Goal: Navigation & Orientation: Find specific page/section

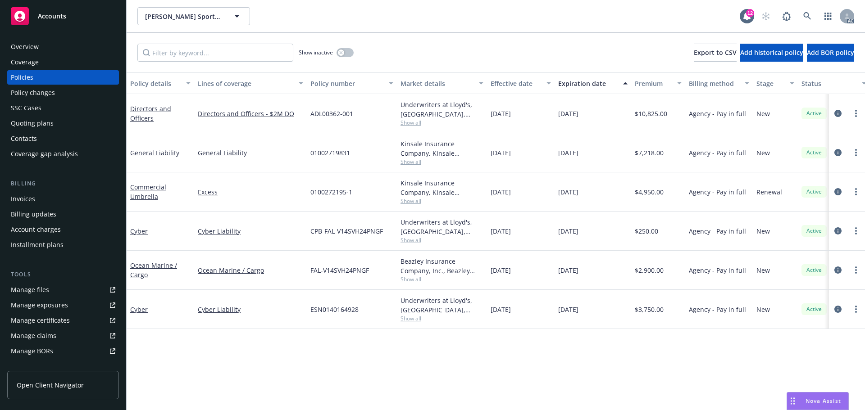
scroll to position [161, 0]
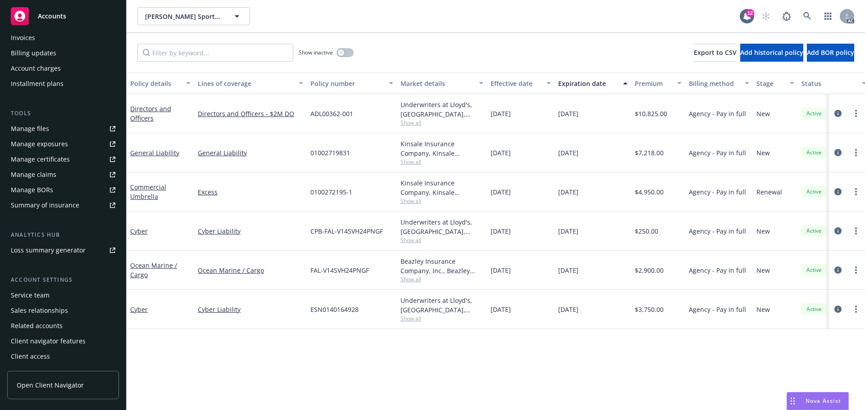
click at [39, 293] on div "Service team" at bounding box center [30, 295] width 39 height 14
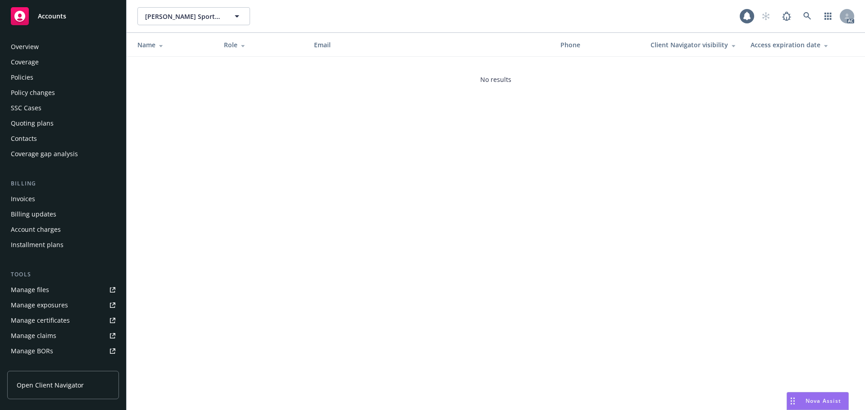
scroll to position [161, 0]
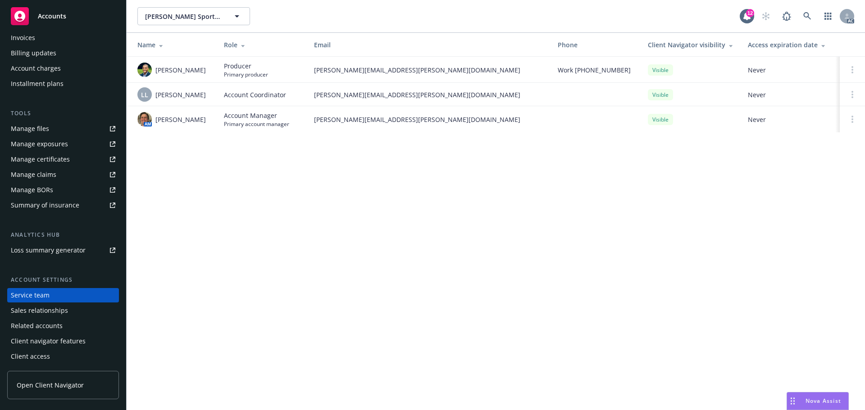
drag, startPoint x: 198, startPoint y: 73, endPoint x: 154, endPoint y: 73, distance: 43.7
click at [154, 73] on div "Justin Medlock" at bounding box center [173, 70] width 72 height 14
copy span "Justin Medlock"
drag, startPoint x: 204, startPoint y: 121, endPoint x: 157, endPoint y: 123, distance: 47.8
click at [157, 123] on span "Nicholas Baldwin" at bounding box center [180, 119] width 50 height 9
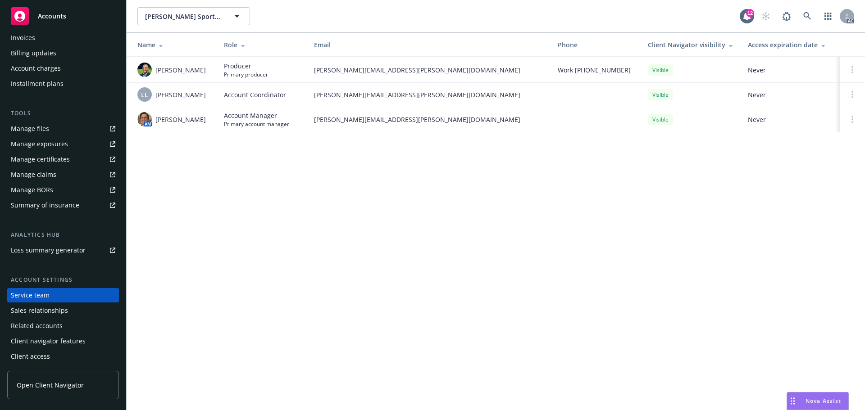
copy span "Nicholas Baldwin"
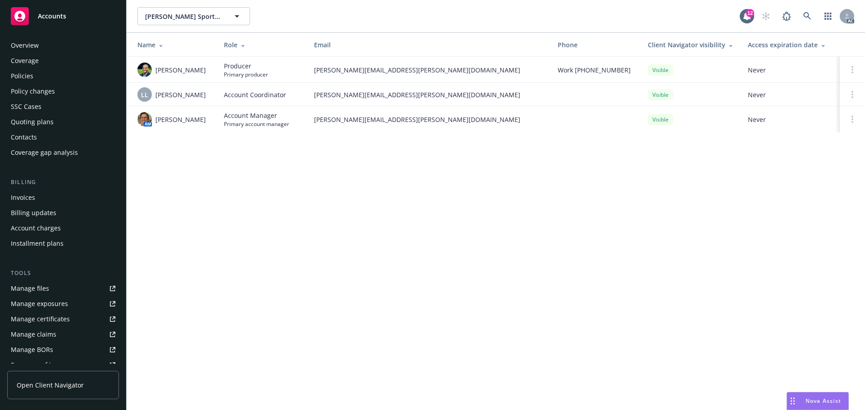
scroll to position [0, 0]
click at [55, 42] on div "Overview" at bounding box center [63, 47] width 104 height 14
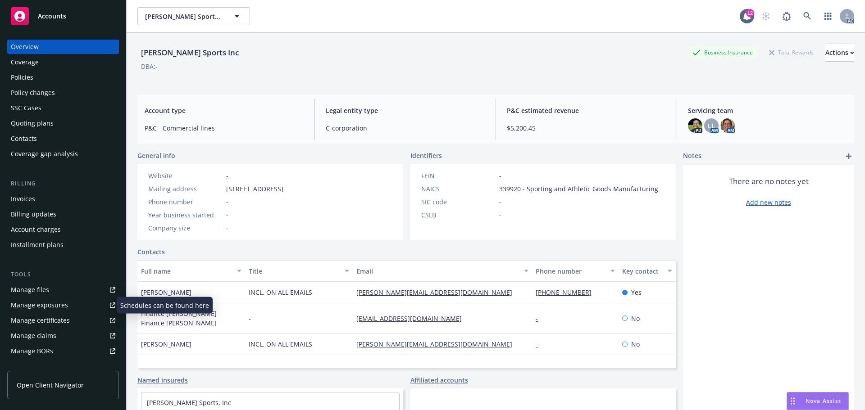
click at [56, 307] on div "Manage exposures" at bounding box center [39, 305] width 57 height 14
click at [287, 227] on div "Company size -" at bounding box center [216, 227] width 142 height 9
drag, startPoint x: 190, startPoint y: 291, endPoint x: 145, endPoint y: 287, distance: 44.3
click at [145, 287] on div "Rachel LaSala" at bounding box center [191, 293] width 108 height 22
click at [147, 294] on span "Rachel LaSala" at bounding box center [166, 292] width 50 height 9
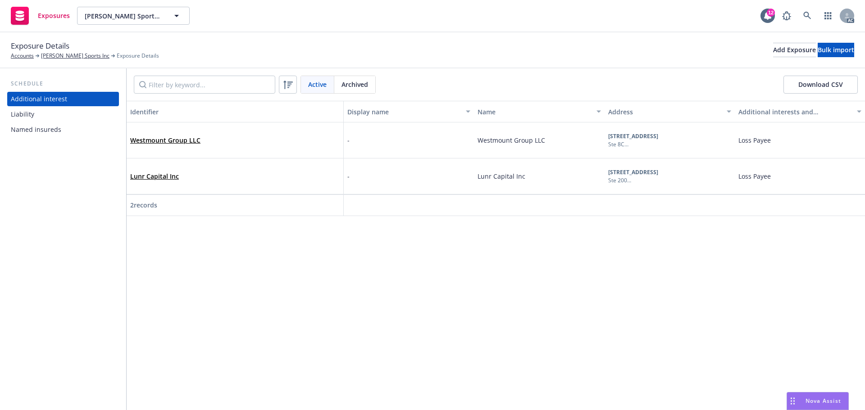
click at [65, 112] on div "Liability" at bounding box center [63, 114] width 104 height 14
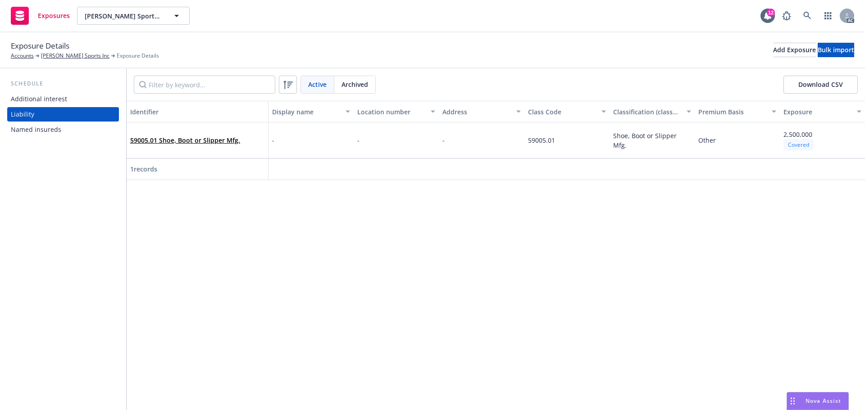
click at [56, 128] on div "Named insureds" at bounding box center [36, 129] width 50 height 14
